Goal: Information Seeking & Learning: Learn about a topic

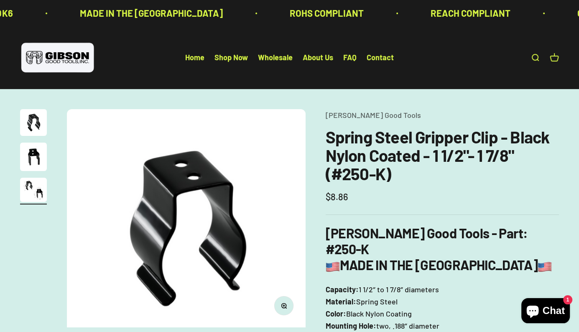
scroll to position [0, 497]
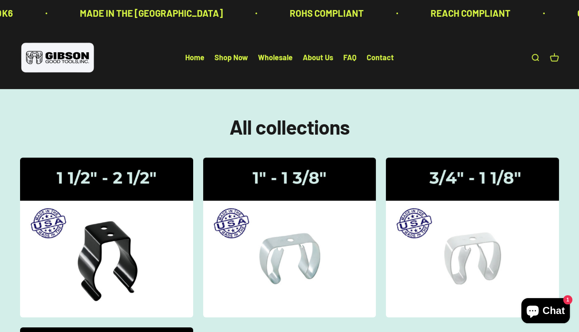
click at [557, 59] on link "Open cart 0" at bounding box center [554, 57] width 9 height 9
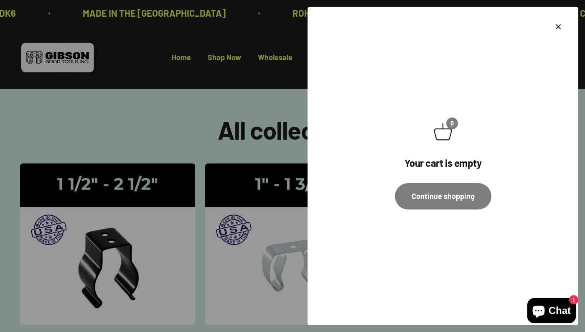
click at [563, 21] on div "0 Your cart is empty Continue shopping" at bounding box center [443, 166] width 271 height 319
click at [562, 22] on icon "Close" at bounding box center [559, 27] width 10 height 10
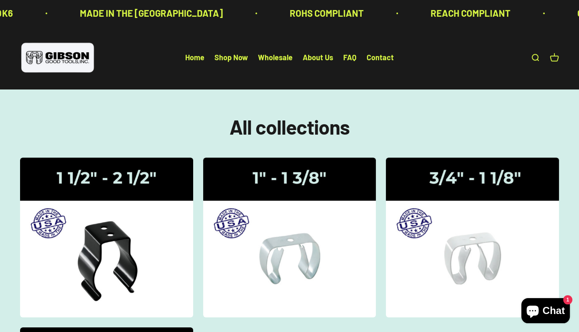
click at [540, 311] on icon "Chat window" at bounding box center [533, 311] width 20 height 20
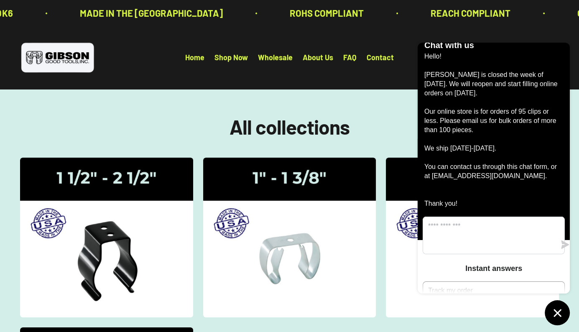
scroll to position [15, 0]
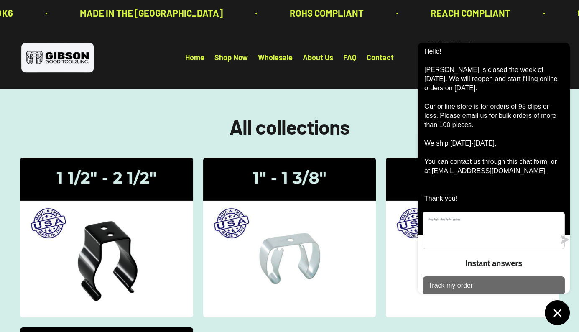
click at [467, 281] on p "Track my order" at bounding box center [450, 285] width 45 height 9
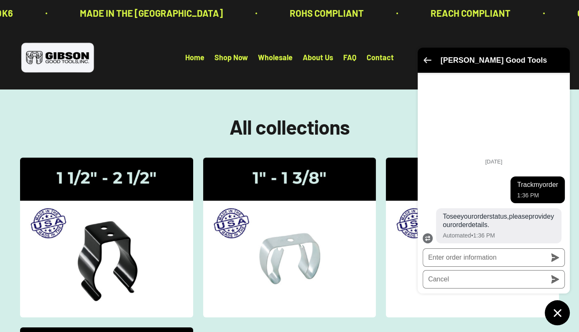
click at [430, 59] on icon "Go back to the main screen" at bounding box center [428, 60] width 8 height 6
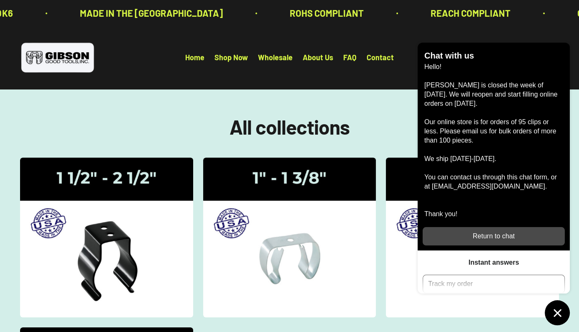
click at [491, 233] on div "Return to chat" at bounding box center [494, 236] width 132 height 9
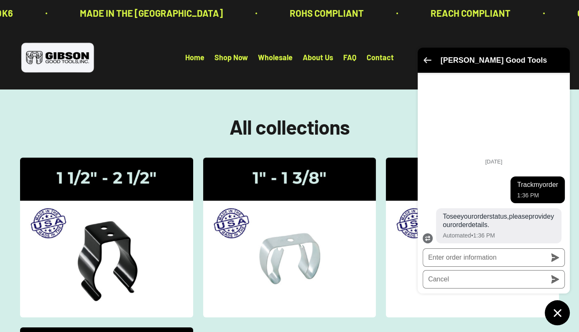
click at [424, 62] on icon "Go back to the main screen" at bounding box center [428, 60] width 8 height 6
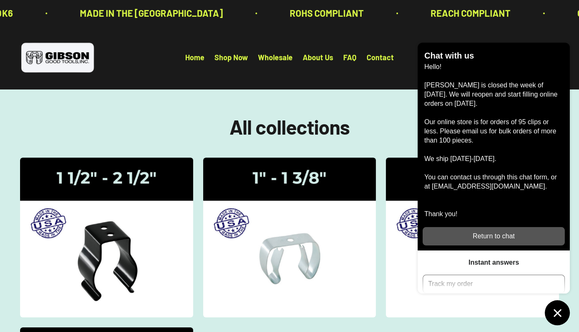
drag, startPoint x: 373, startPoint y: 92, endPoint x: 367, endPoint y: 91, distance: 6.4
click at [373, 93] on section "All collections Gripper Clips | 1 1/2" - 2 1/2" Gripper Clips | 1" - 1 3/8" Gri…" at bounding box center [289, 305] width 579 height 432
drag, startPoint x: 321, startPoint y: 44, endPoint x: 321, endPoint y: 52, distance: 7.9
click at [321, 46] on div "Open navigation menu Open search Home Shop Now Wholesale About Us FAQ Contact G…" at bounding box center [289, 57] width 579 height 63
click at [321, 53] on link "About Us" at bounding box center [318, 57] width 31 height 9
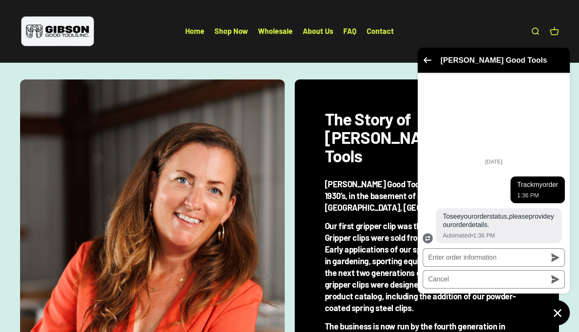
scroll to position [125, 0]
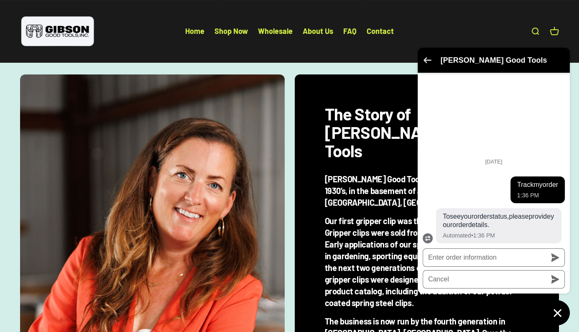
click at [424, 60] on icon "Go back to the main screen" at bounding box center [428, 60] width 8 height 6
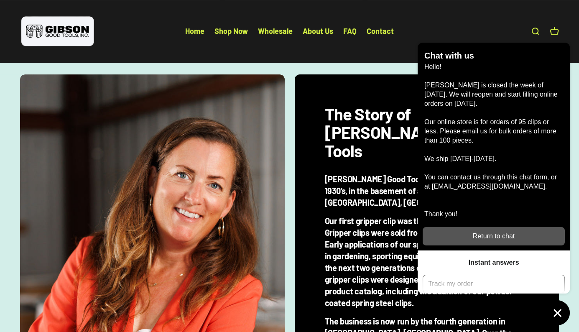
click at [556, 313] on icon "Chat window" at bounding box center [557, 312] width 13 height 13
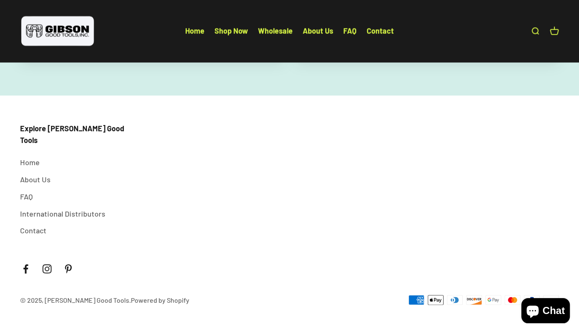
scroll to position [1638, 0]
click at [26, 194] on link "FAQ" at bounding box center [26, 196] width 13 height 12
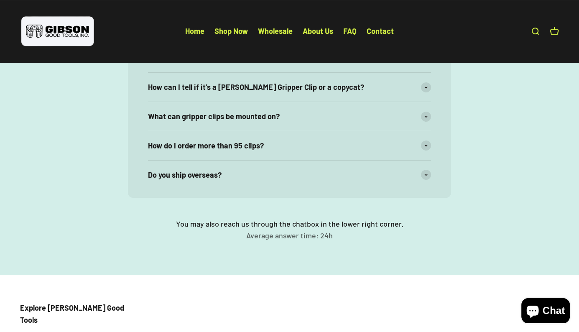
scroll to position [42, 0]
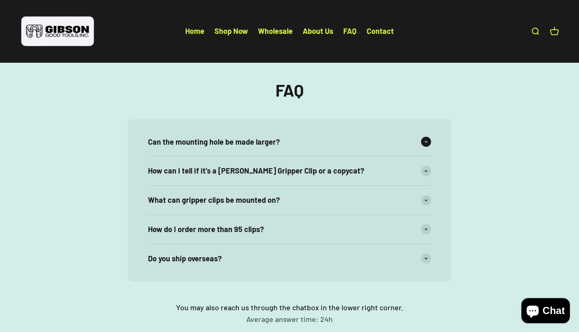
click at [290, 156] on div "Can the mounting hole be made larger?" at bounding box center [289, 142] width 283 height 29
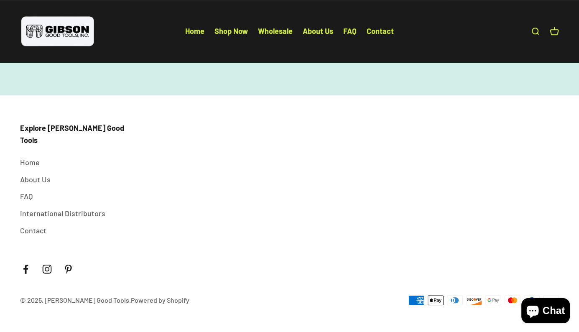
scroll to position [379, 0]
click at [185, 36] on li "Home" at bounding box center [194, 31] width 19 height 12
click at [217, 33] on link "Shop Now" at bounding box center [230, 30] width 33 height 9
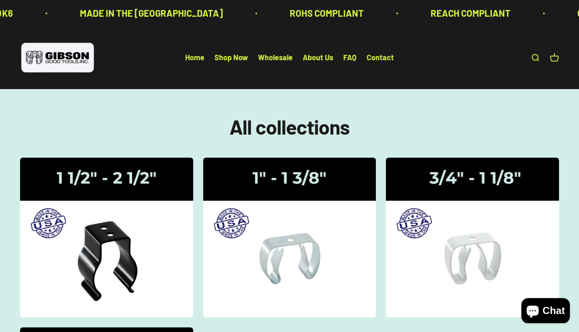
drag, startPoint x: 53, startPoint y: 352, endPoint x: 42, endPoint y: 352, distance: 10.5
drag, startPoint x: 42, startPoint y: 352, endPoint x: 171, endPoint y: 127, distance: 259.2
click at [171, 127] on h1 "All collections" at bounding box center [289, 127] width 539 height 22
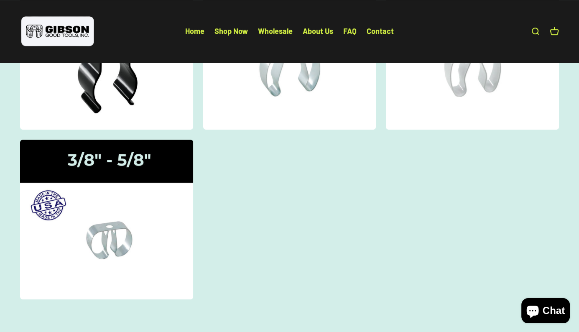
scroll to position [84, 0]
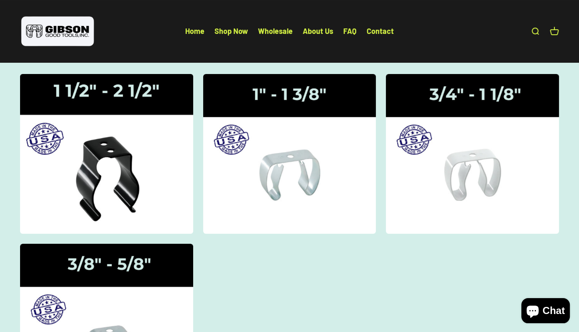
click at [155, 207] on img at bounding box center [106, 153] width 183 height 169
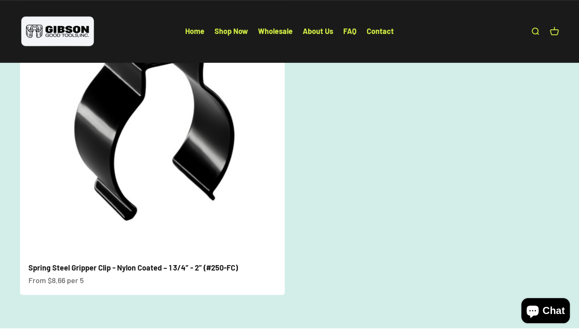
scroll to position [460, 0]
